Goal: Information Seeking & Learning: Learn about a topic

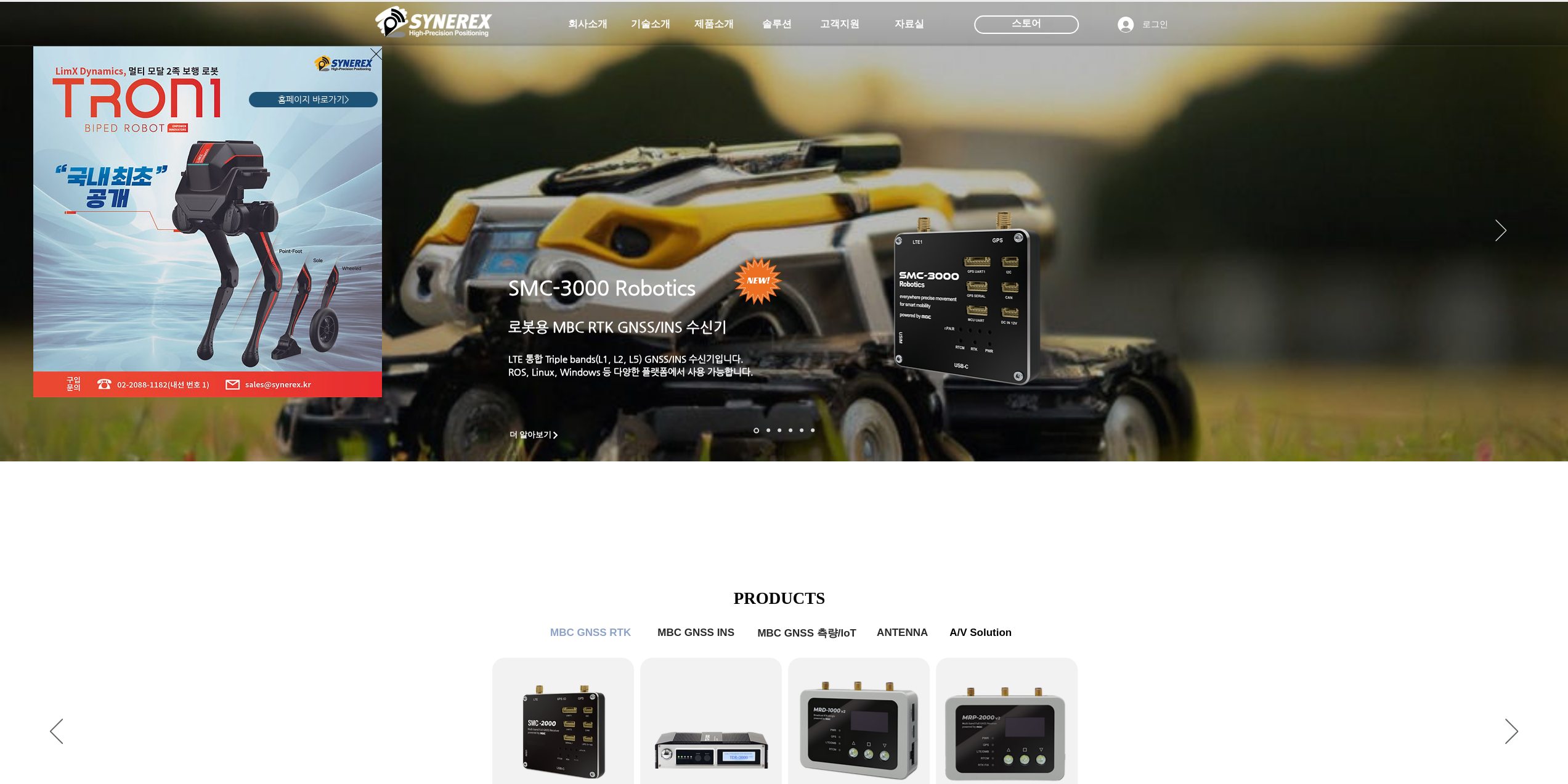
click at [653, 22] on div "LimX Dinamics" at bounding box center [784, 392] width 1568 height 784
click at [372, 50] on icon "사이트로 돌아가기" at bounding box center [376, 54] width 12 height 12
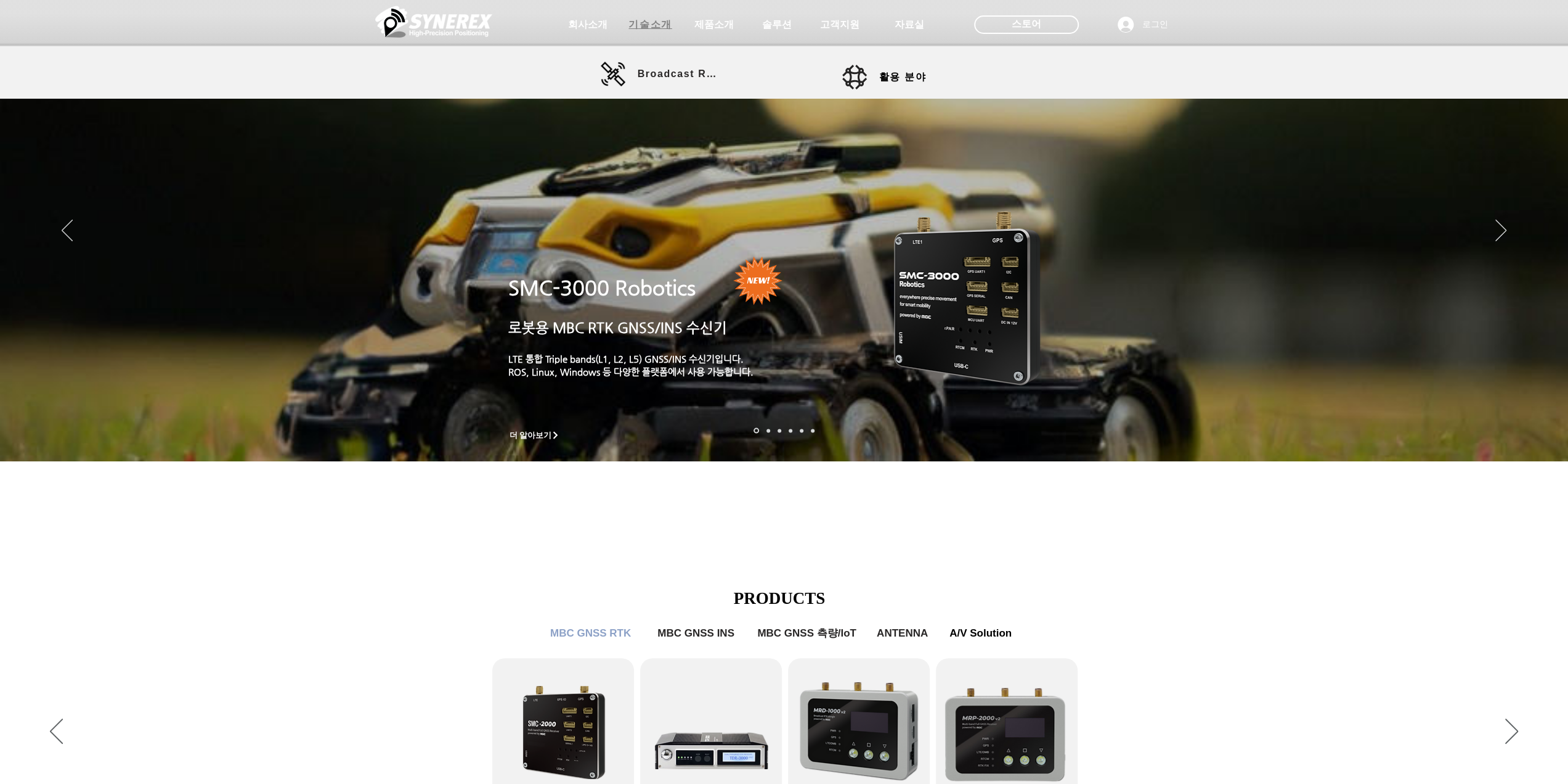
click at [657, 35] on span "기술소개" at bounding box center [651, 25] width 62 height 25
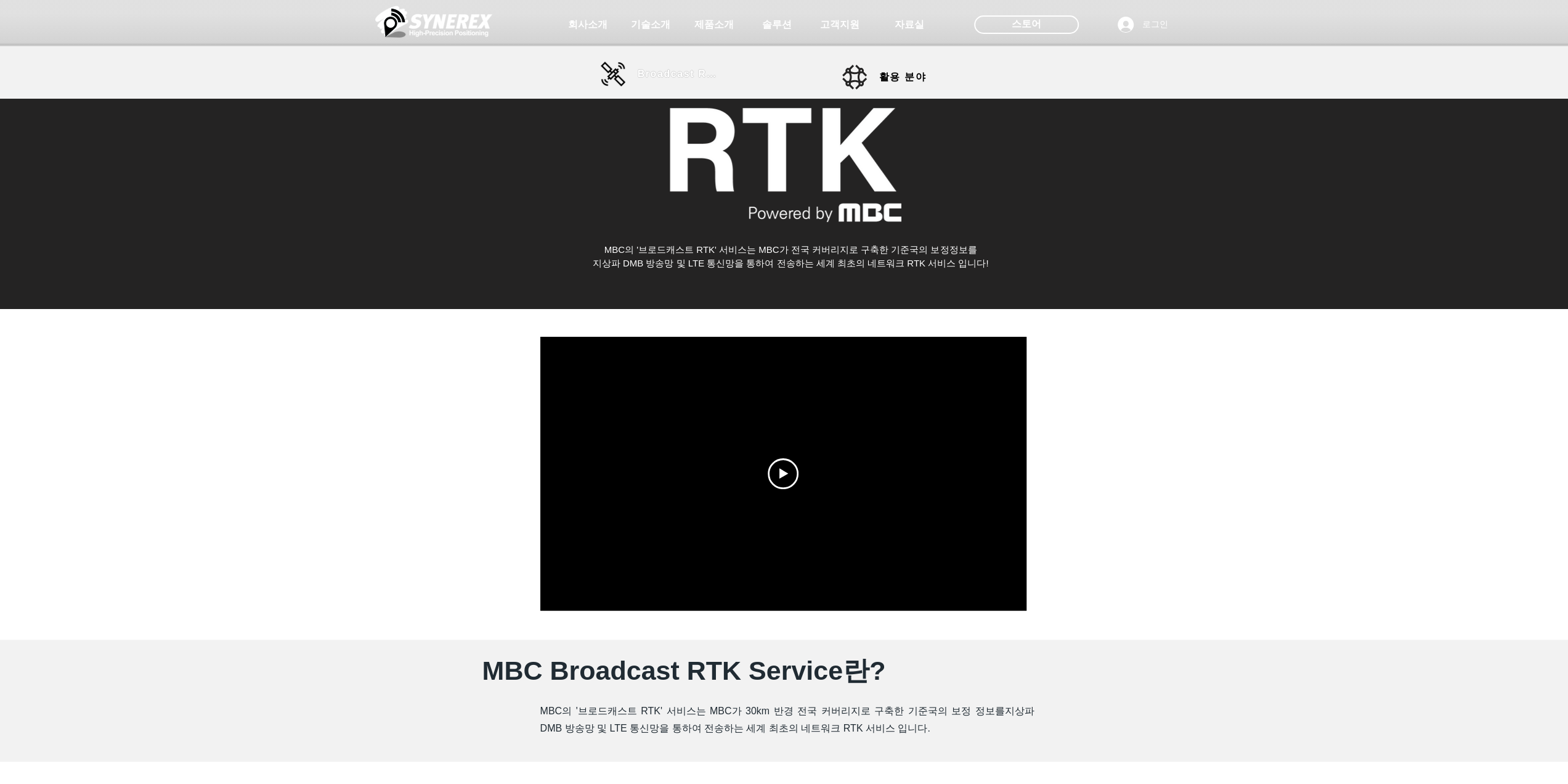
click at [699, 81] on span "Broadcast RTK" at bounding box center [679, 74] width 83 height 25
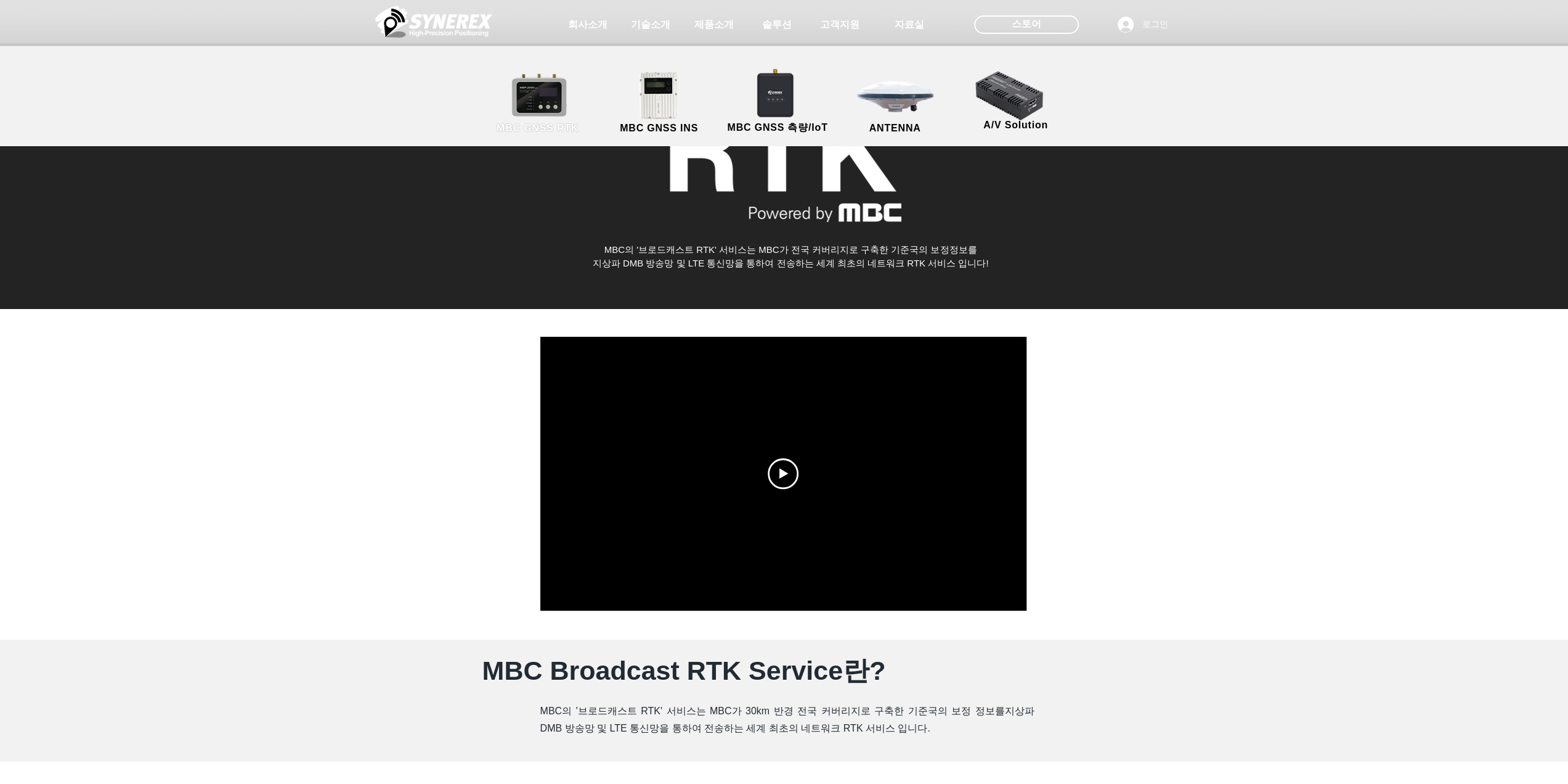
click at [562, 91] on link "MBC GNSS RTK" at bounding box center [538, 102] width 111 height 64
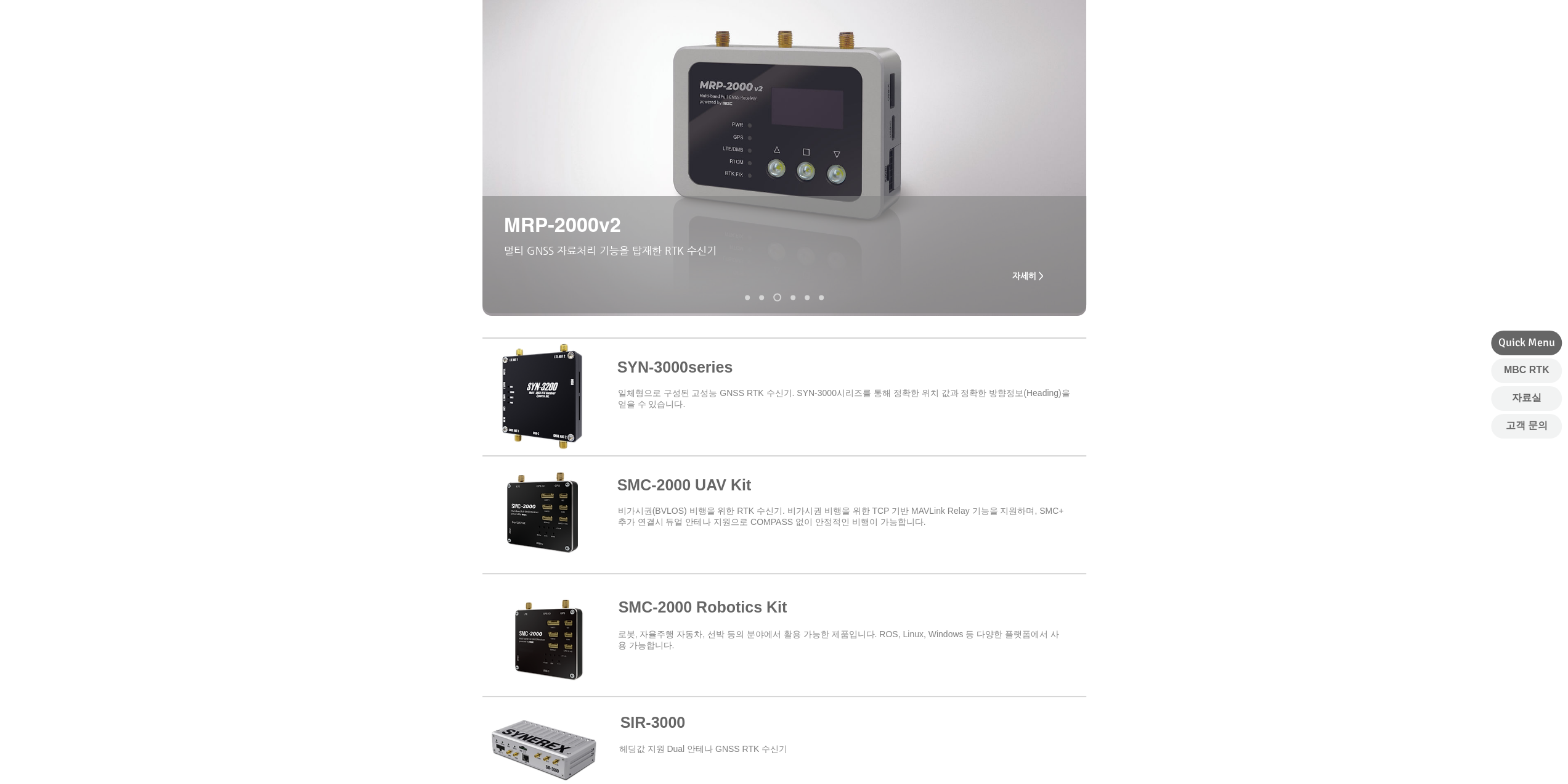
scroll to position [143, 0]
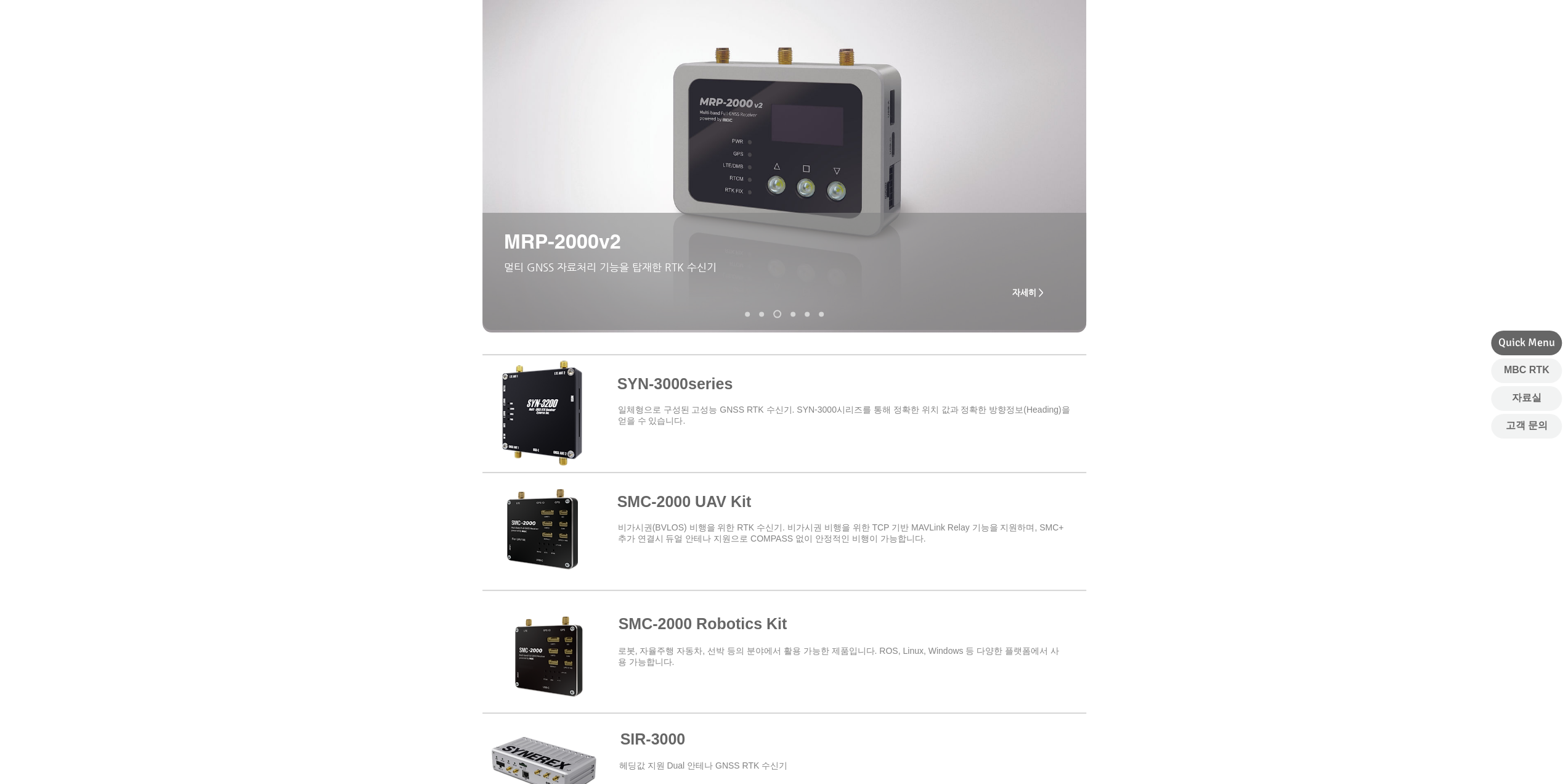
click at [754, 555] on div "SYN-3000series ​일체형으로 구성된 고성능 GNSS RTK 수신기. SYN-3000시리즈를 통해 정확한 위치 값과 정확한 방향정보(…" at bounding box center [784, 523] width 1568 height 362
click at [753, 621] on span at bounding box center [784, 646] width 604 height 108
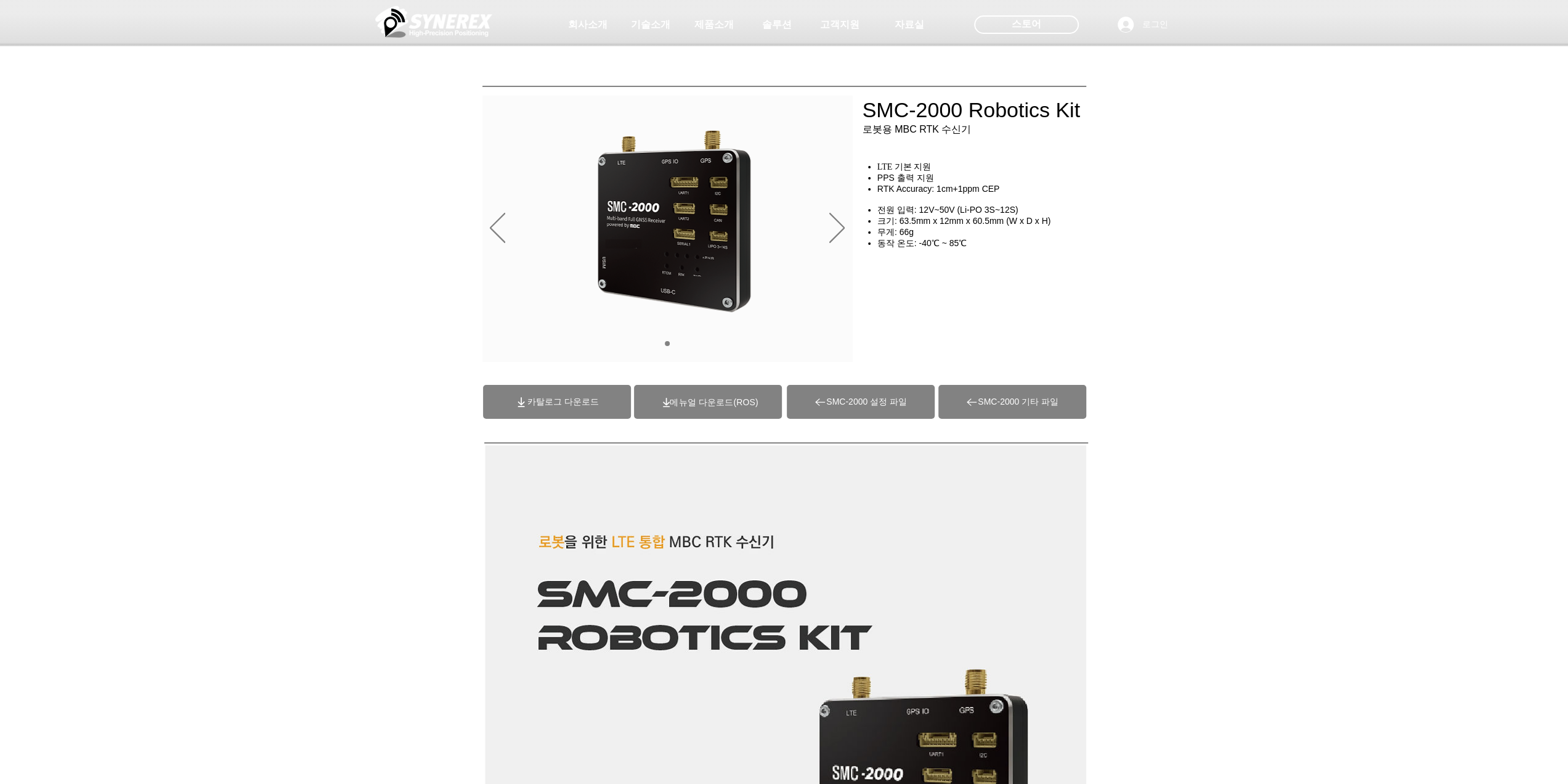
drag, startPoint x: 384, startPoint y: 482, endPoint x: 420, endPoint y: 133, distance: 350.9
click at [395, 194] on div "main content" at bounding box center [784, 281] width 1568 height 185
